Goal: Navigation & Orientation: Find specific page/section

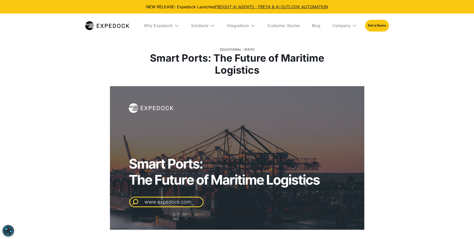
select select
click at [349, 26] on div "Company" at bounding box center [342, 25] width 18 height 5
click at [343, 45] on link "About Us" at bounding box center [345, 44] width 33 height 13
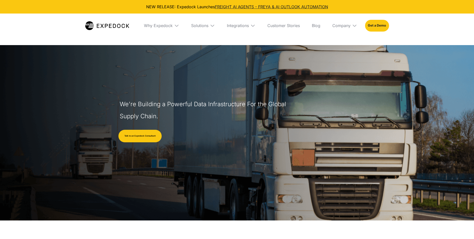
select select
